Goal: Information Seeking & Learning: Learn about a topic

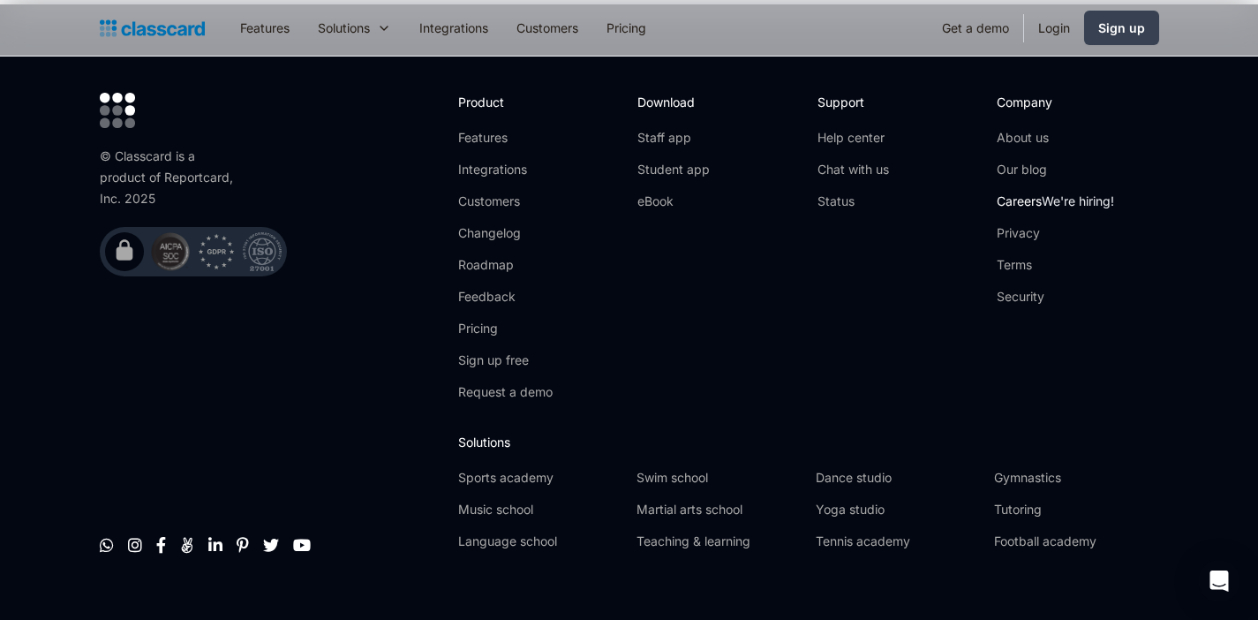
scroll to position [5992, 0]
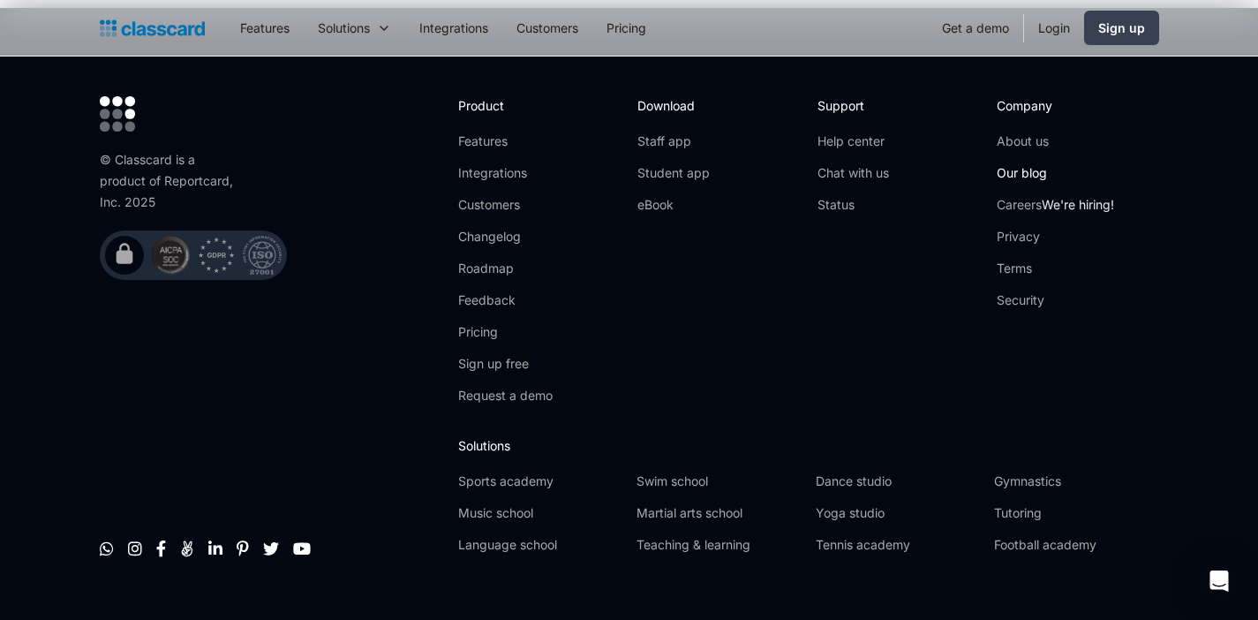
click at [1033, 164] on link "Our blog" at bounding box center [1055, 173] width 117 height 18
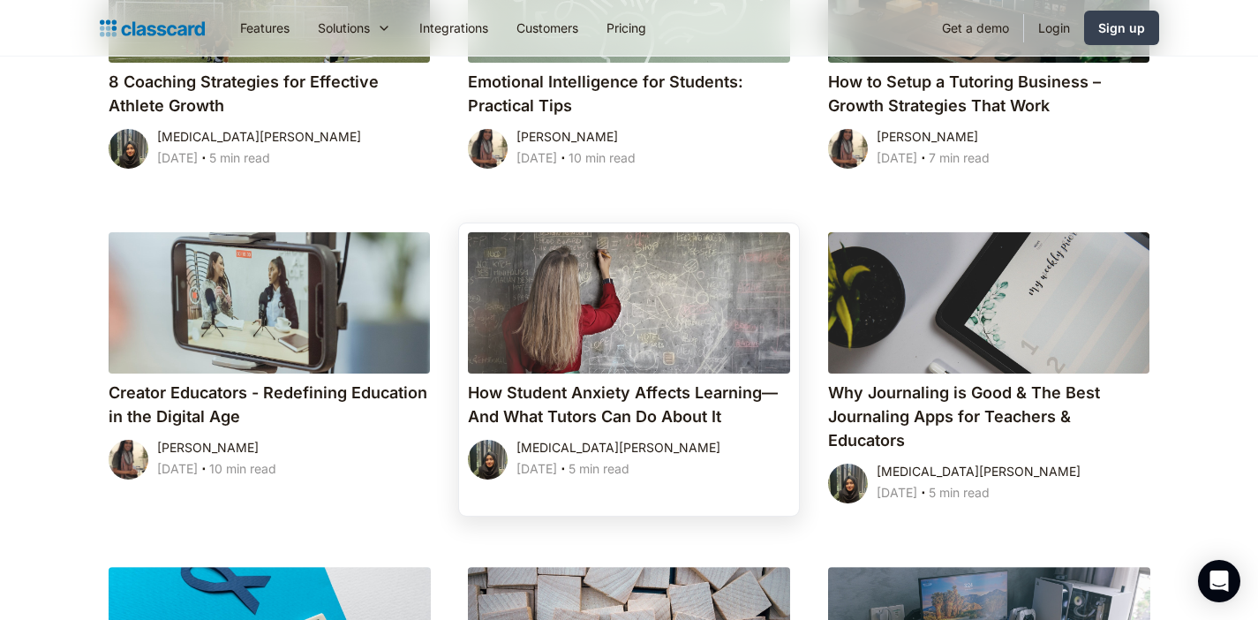
scroll to position [8326, 0]
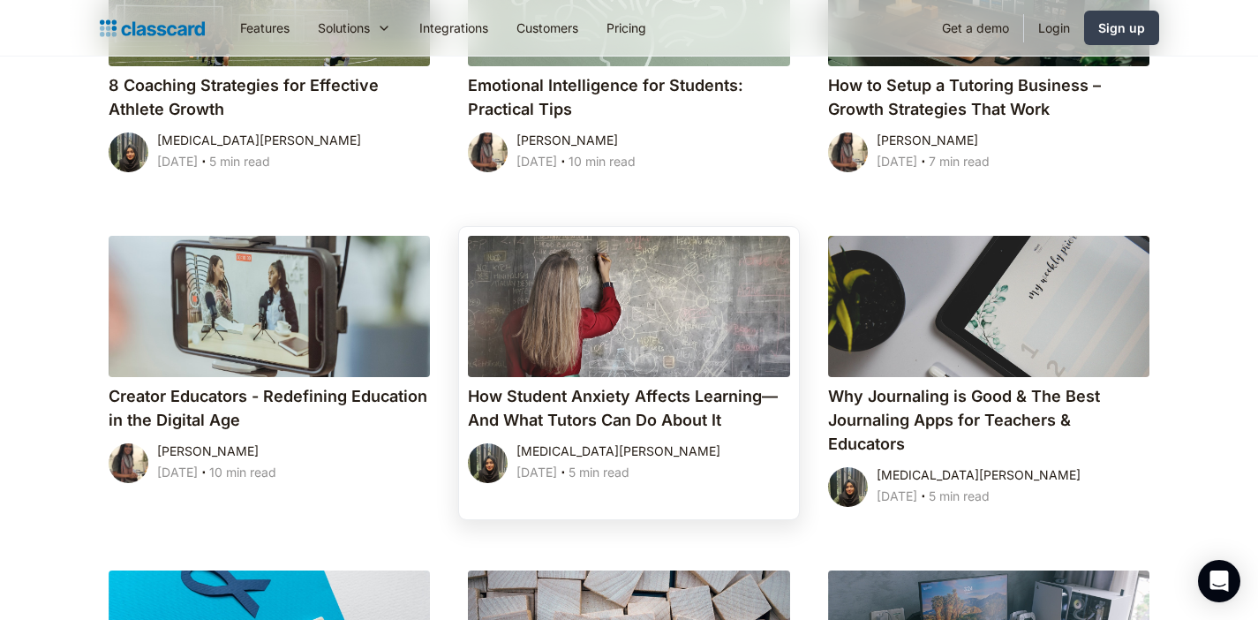
click at [648, 384] on h4 "How Student Anxiety Affects Learning—And What Tutors Can Do About It" at bounding box center [629, 408] width 322 height 48
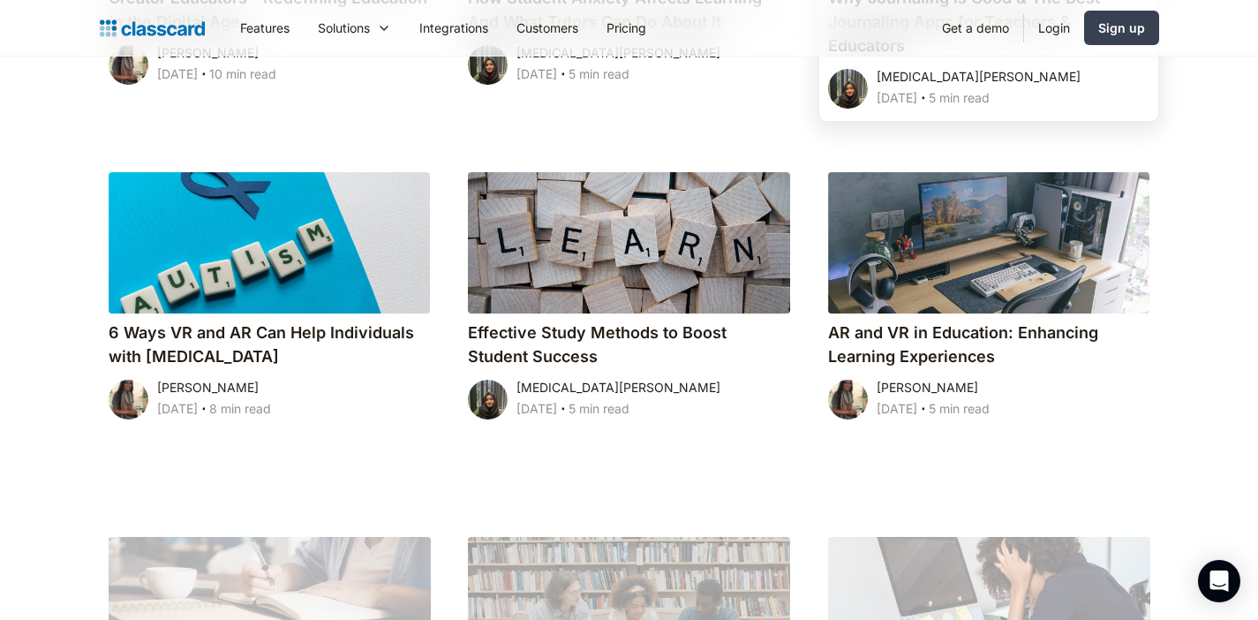
scroll to position [8731, 0]
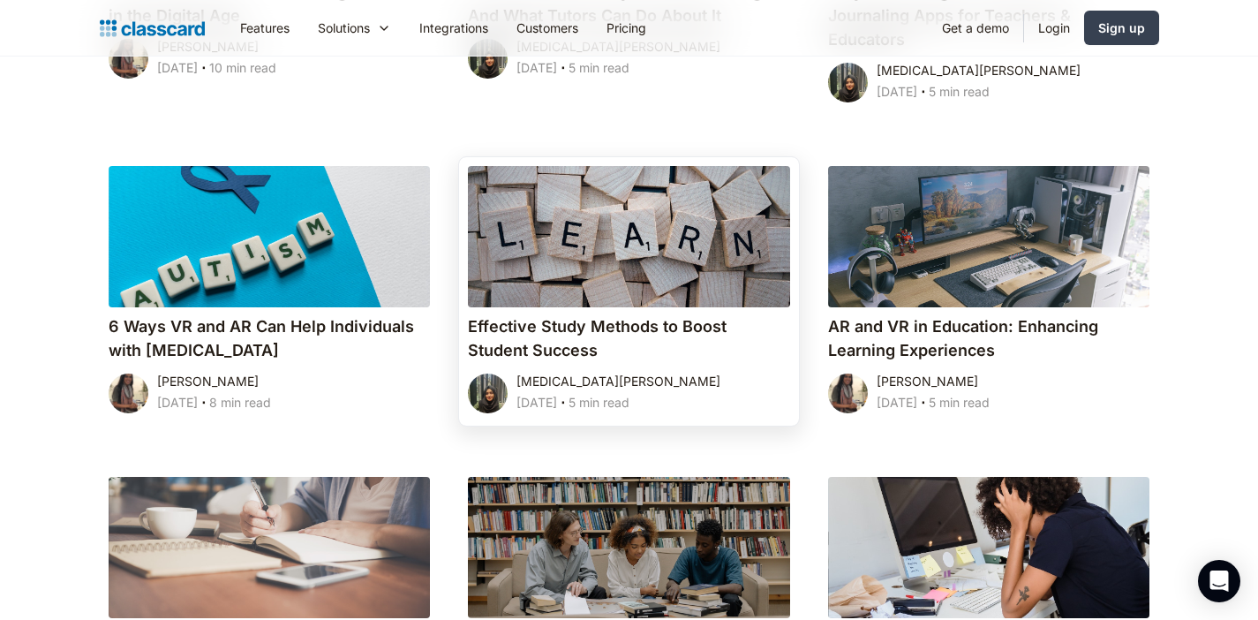
click at [582, 314] on h4 "Effective Study Methods to Boost Student Success" at bounding box center [629, 338] width 322 height 48
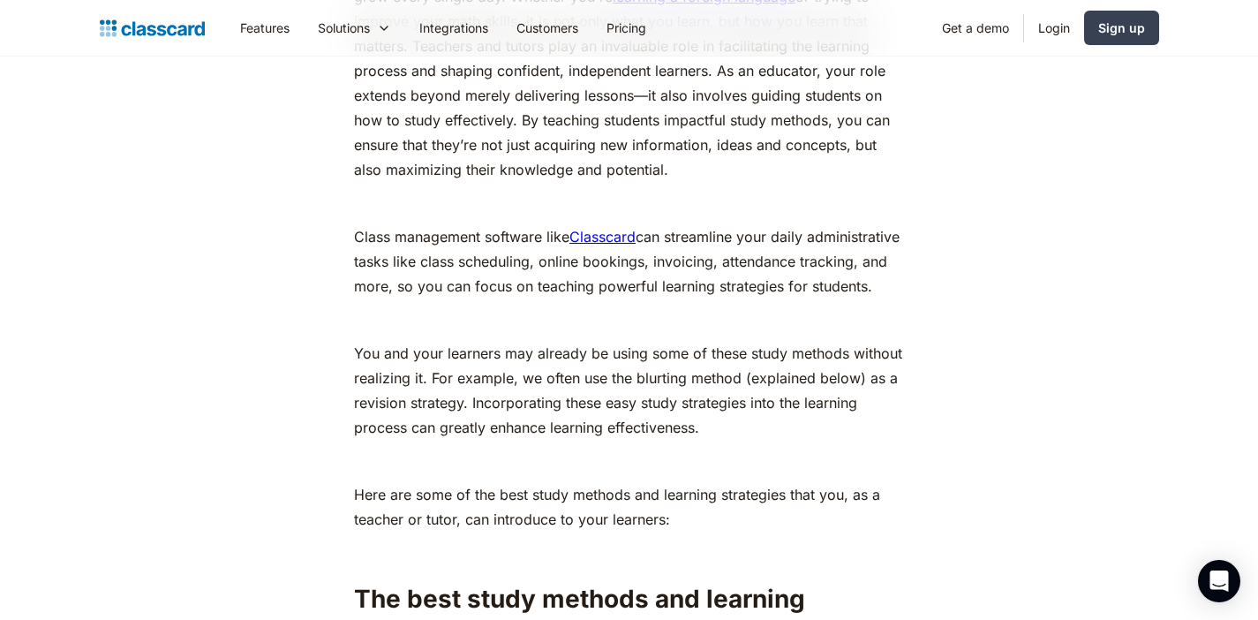
scroll to position [1133, 0]
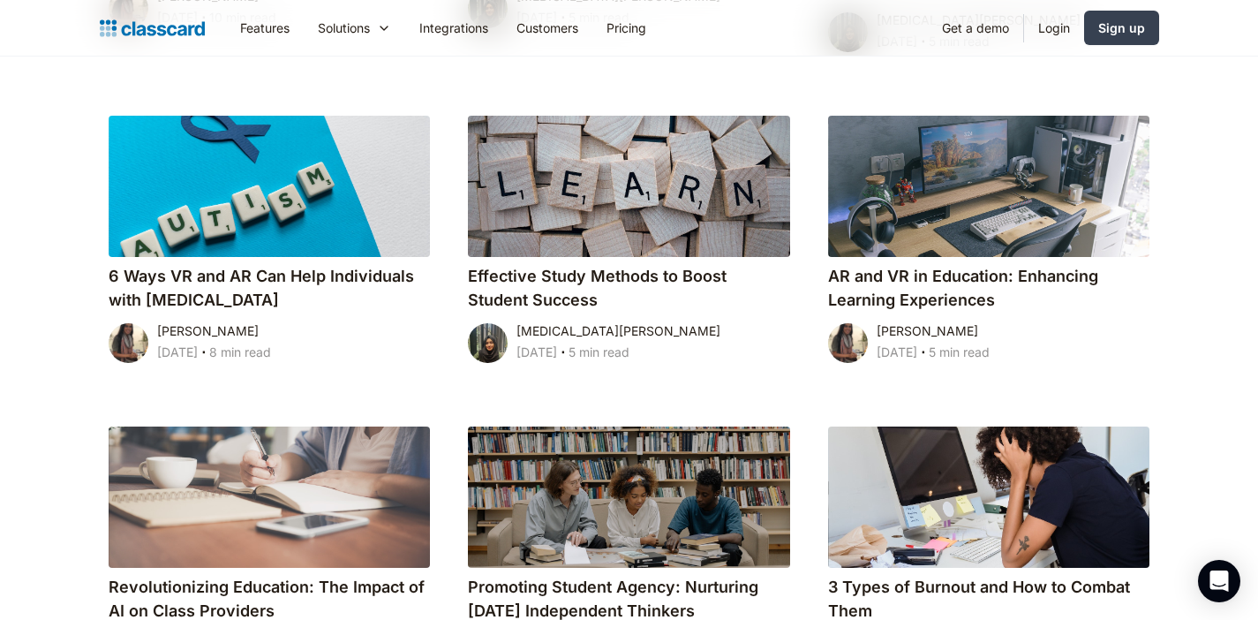
scroll to position [9044, 0]
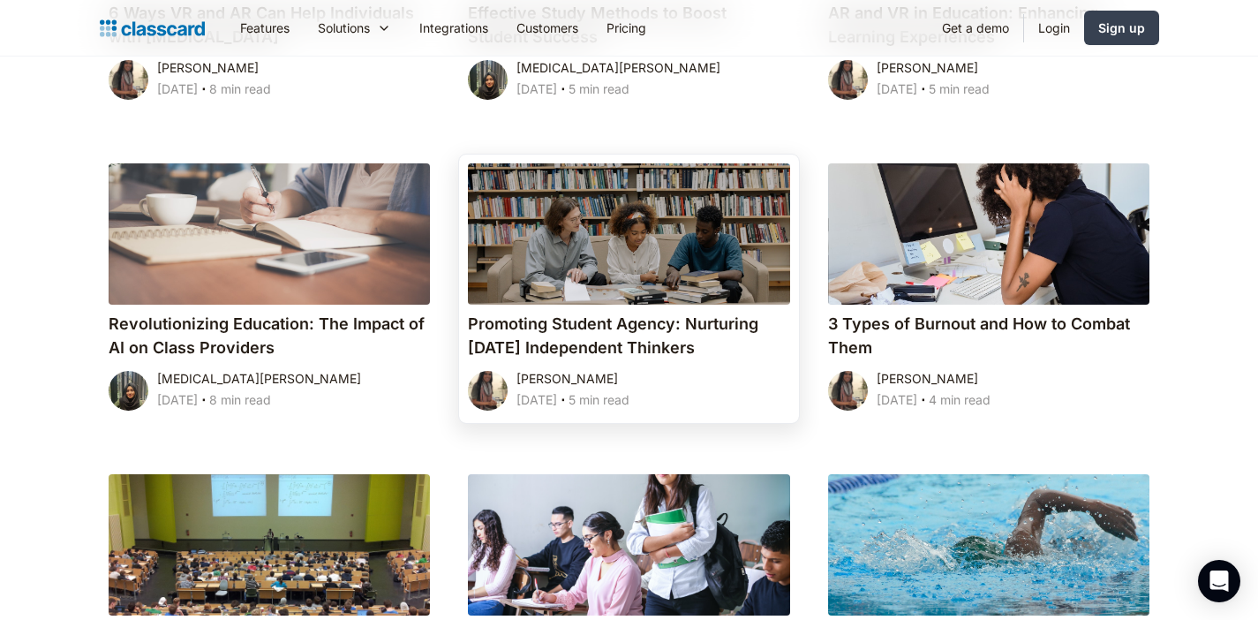
click at [532, 329] on h4 "Promoting Student Agency: Nurturing [DATE] Independent Thinkers" at bounding box center [629, 336] width 322 height 48
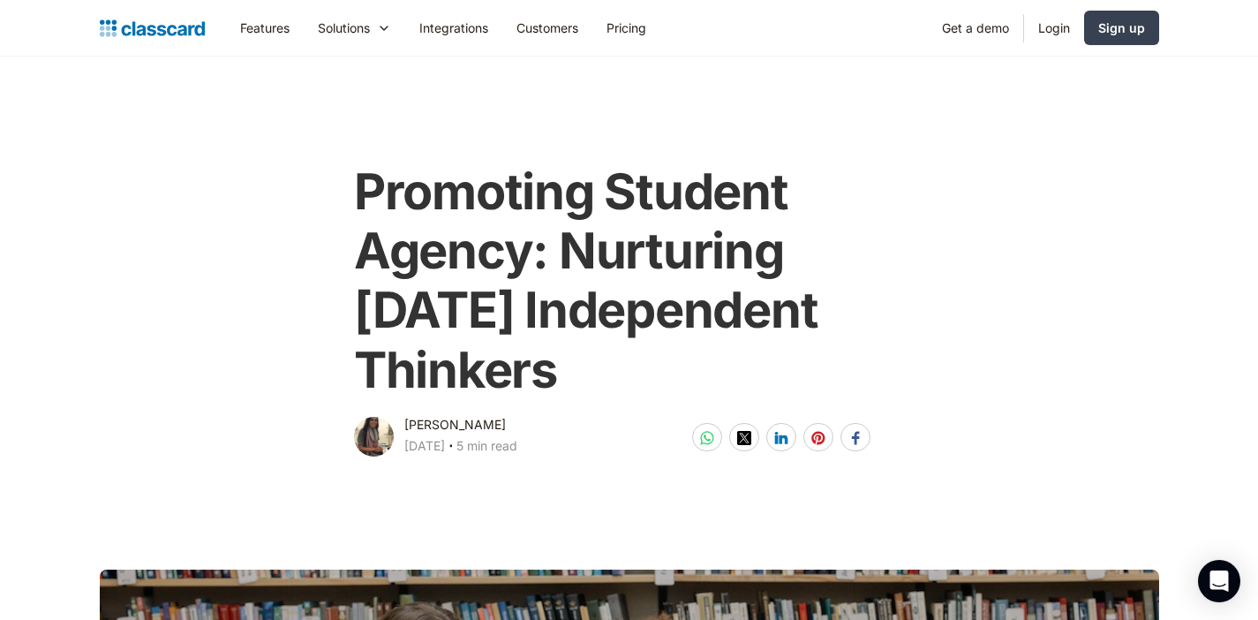
click at [922, 326] on div "Promoting Student Agency: Nurturing Tomorrow's Independent Thinkers Dhwani Shah…" at bounding box center [629, 302] width 718 height 315
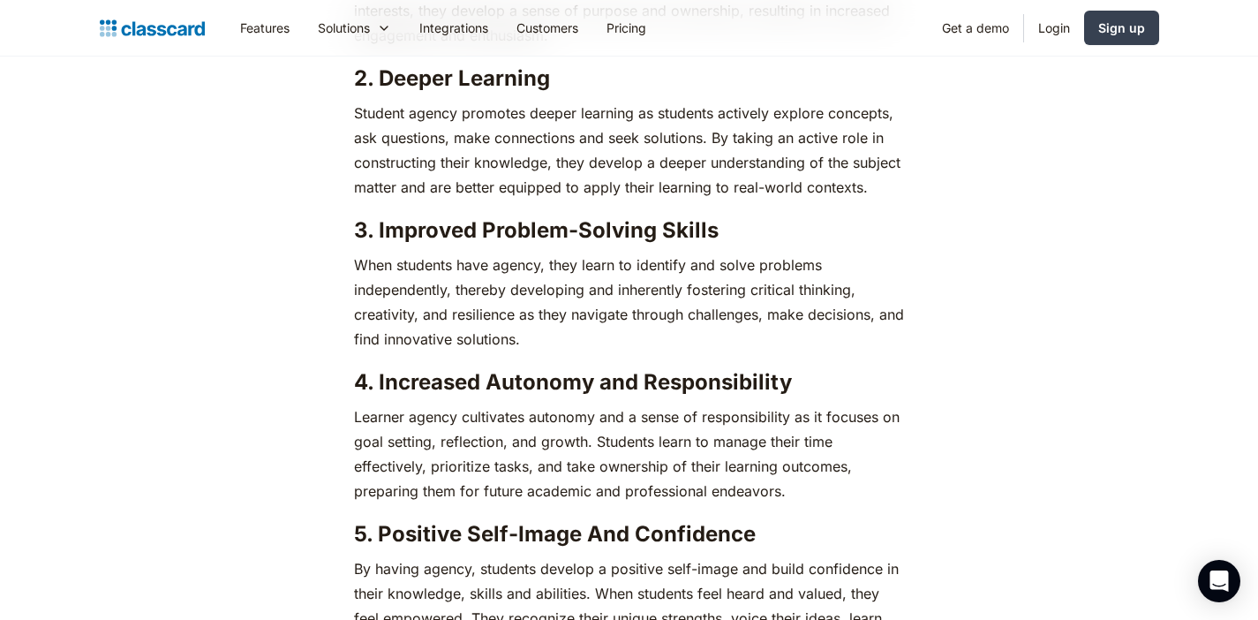
scroll to position [2581, 0]
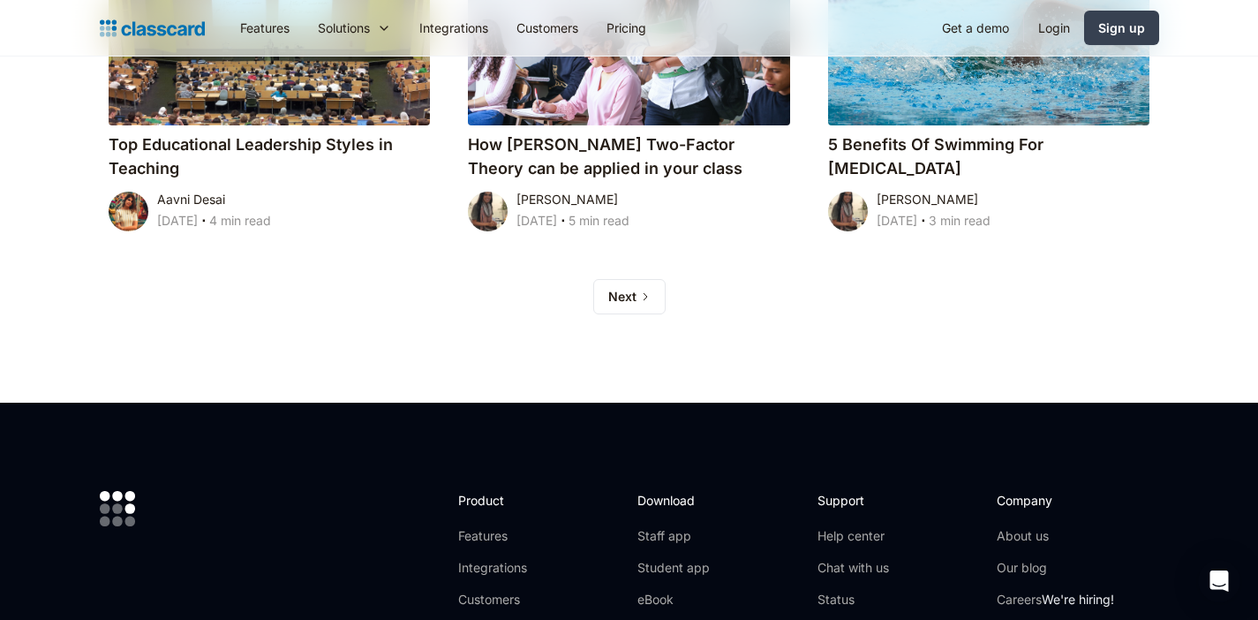
scroll to position [9448, 0]
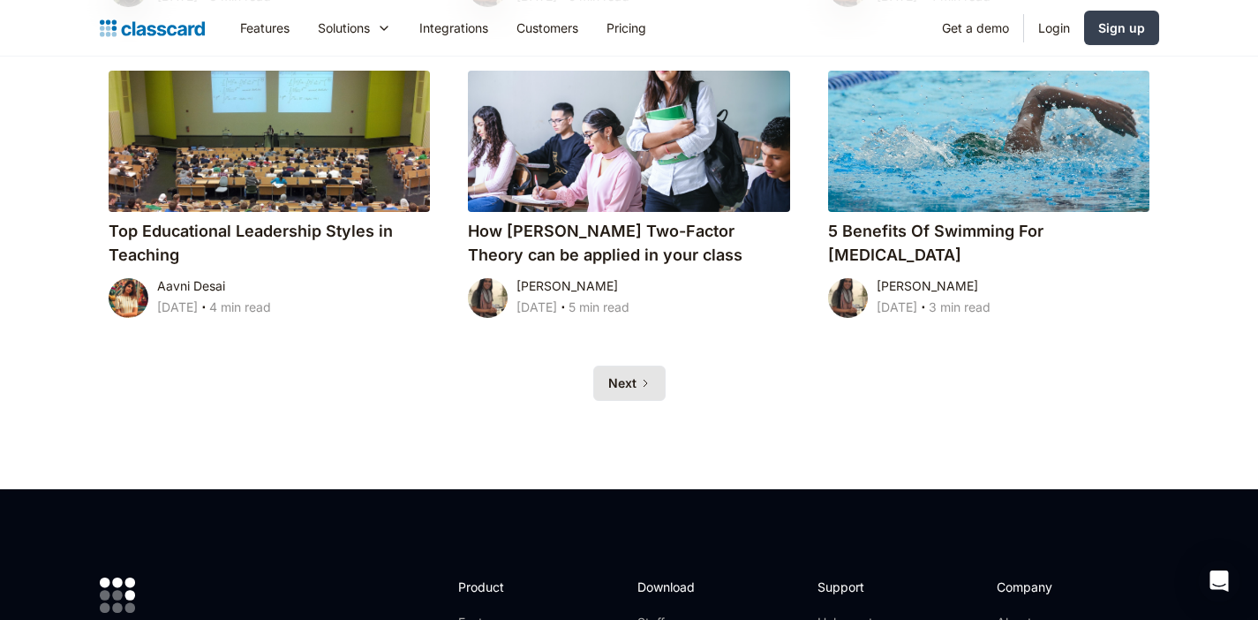
click at [644, 378] on icon "Next Page" at bounding box center [645, 383] width 11 height 11
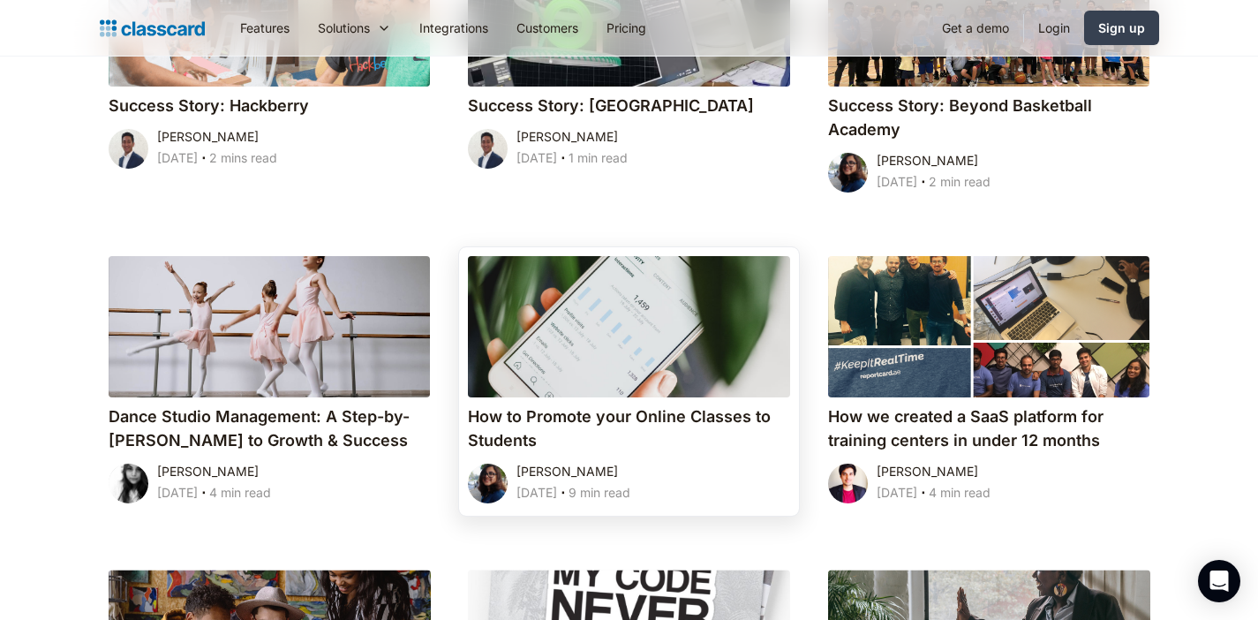
scroll to position [5370, 0]
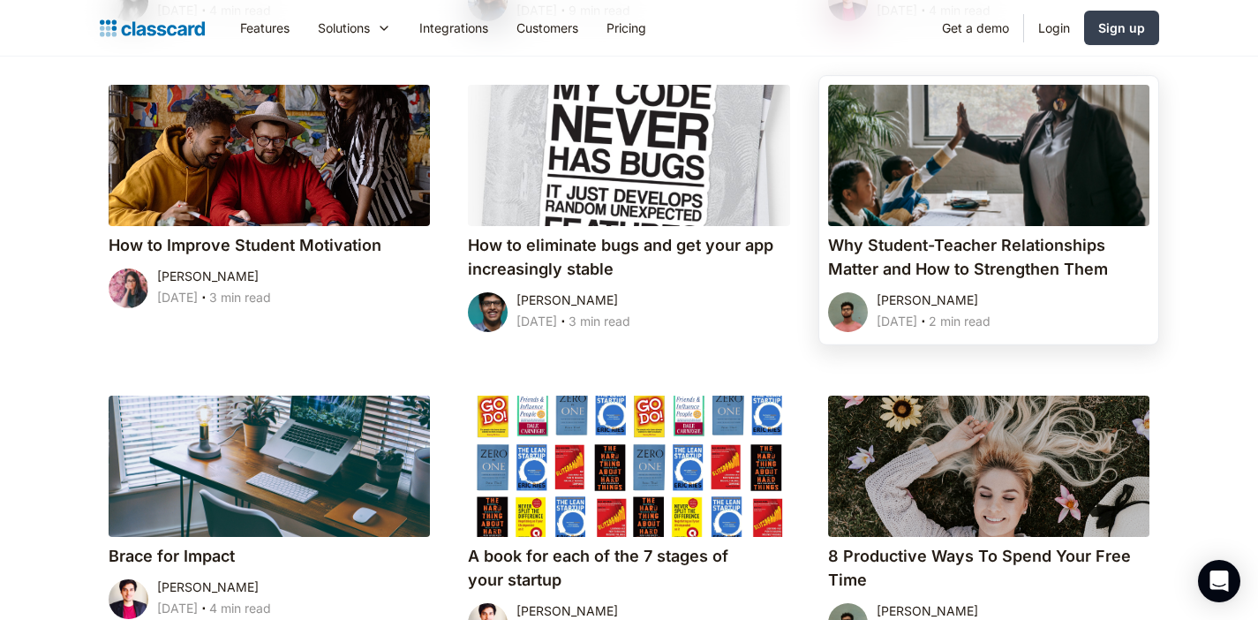
click at [954, 269] on h4 "Why Student-Teacher Relationships Matter and How to Strengthen Them" at bounding box center [989, 257] width 322 height 48
click at [991, 308] on div "Kenneth Soares July 7, 2020 ‧ 2 min read" at bounding box center [934, 313] width 114 height 46
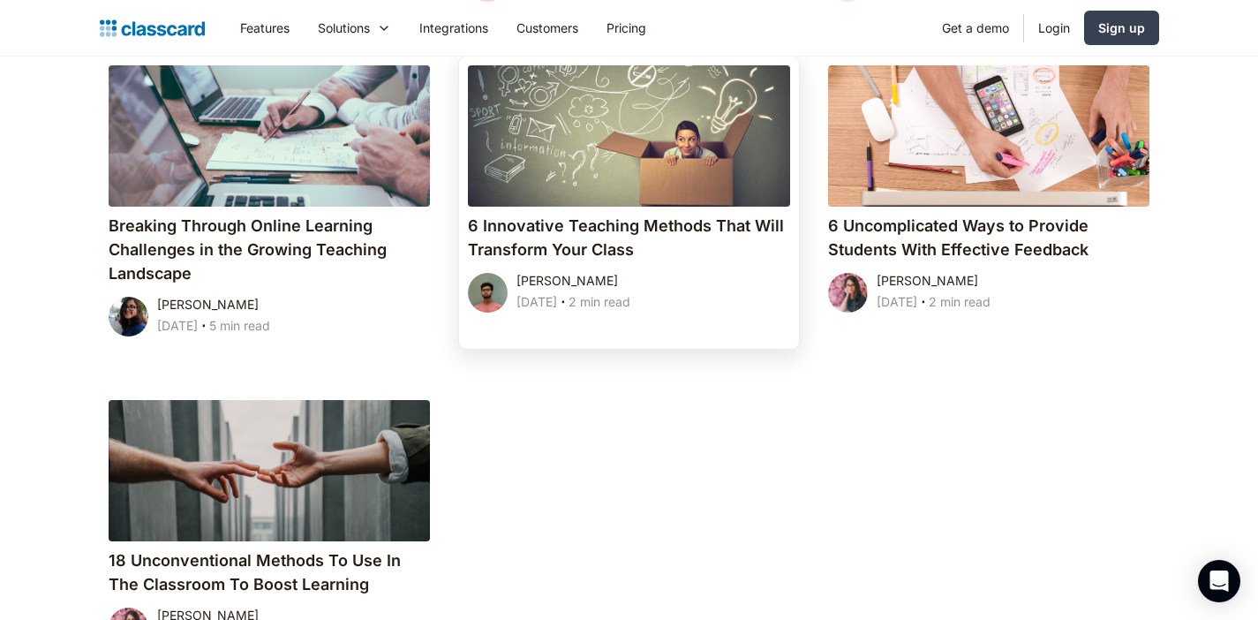
scroll to position [6219, 0]
